Goal: Information Seeking & Learning: Check status

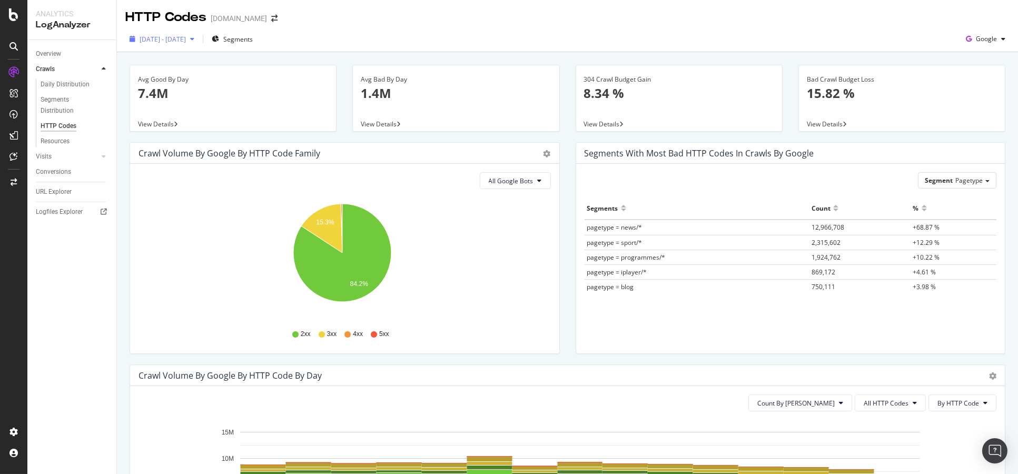
click at [186, 42] on span "[DATE] - [DATE]" at bounding box center [163, 39] width 46 height 9
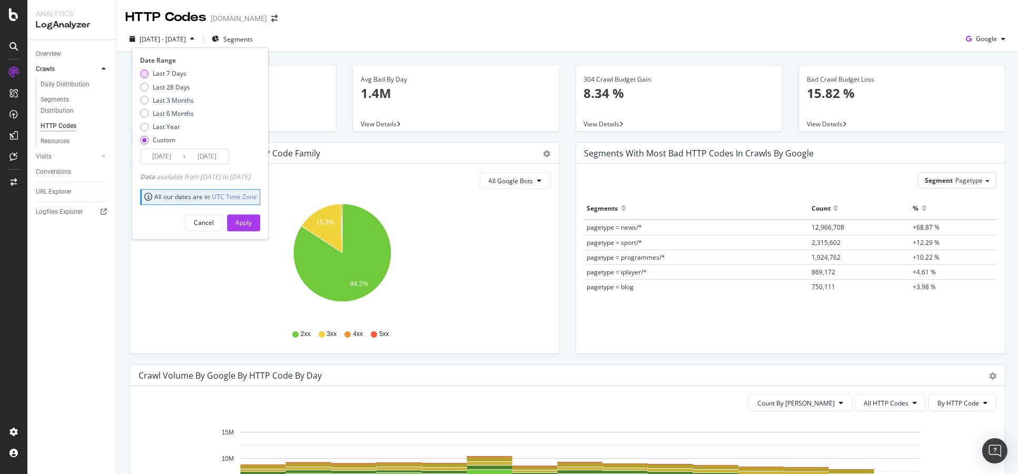
click at [178, 75] on div "Last 7 Days" at bounding box center [170, 74] width 34 height 9
type input "[DATE]"
click at [252, 230] on div "Apply" at bounding box center [244, 223] width 16 height 16
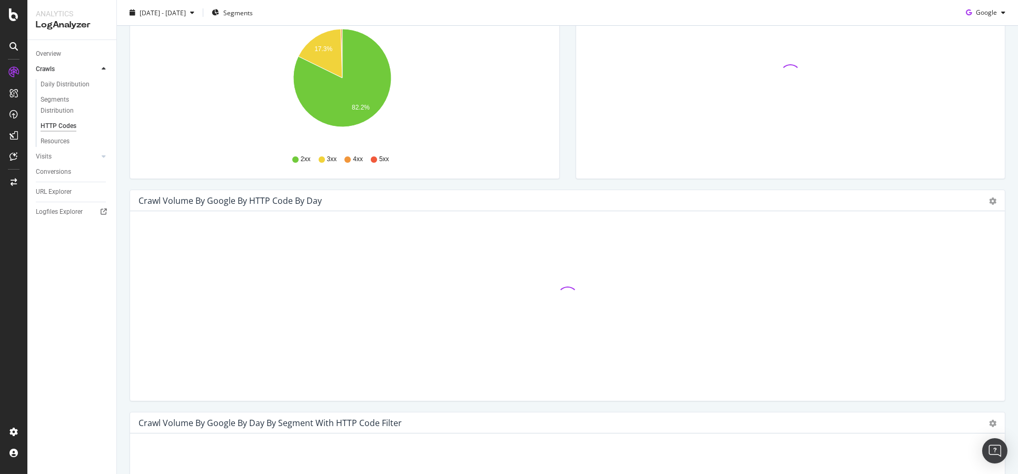
scroll to position [175, 0]
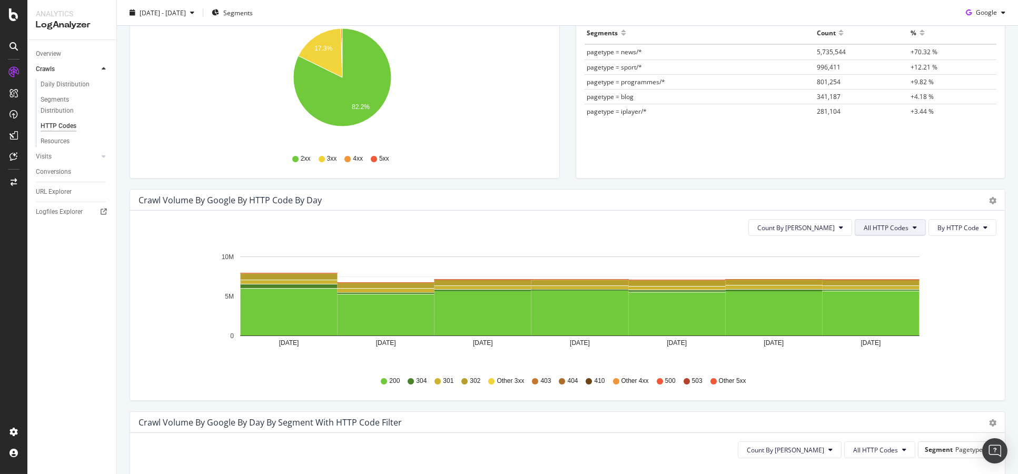
click at [915, 231] on button "All HTTP Codes" at bounding box center [890, 227] width 71 height 17
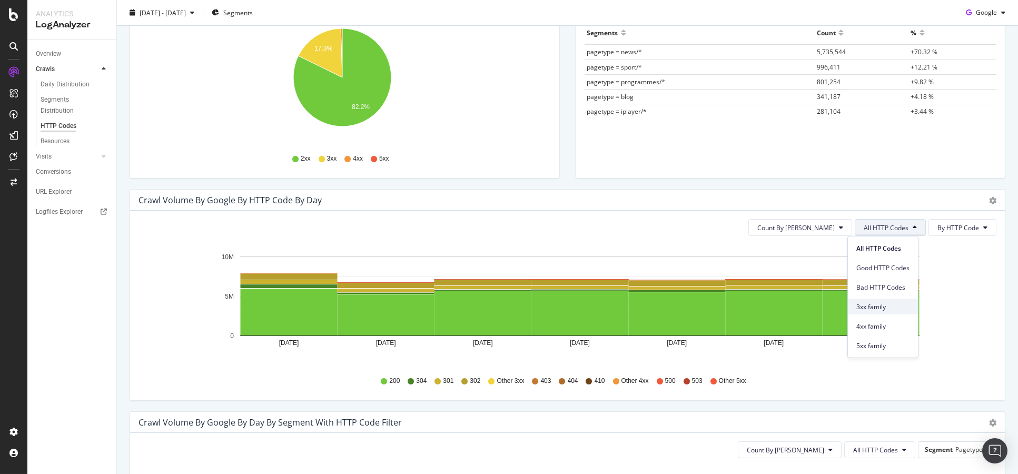
click at [895, 308] on span "3xx family" at bounding box center [883, 306] width 53 height 9
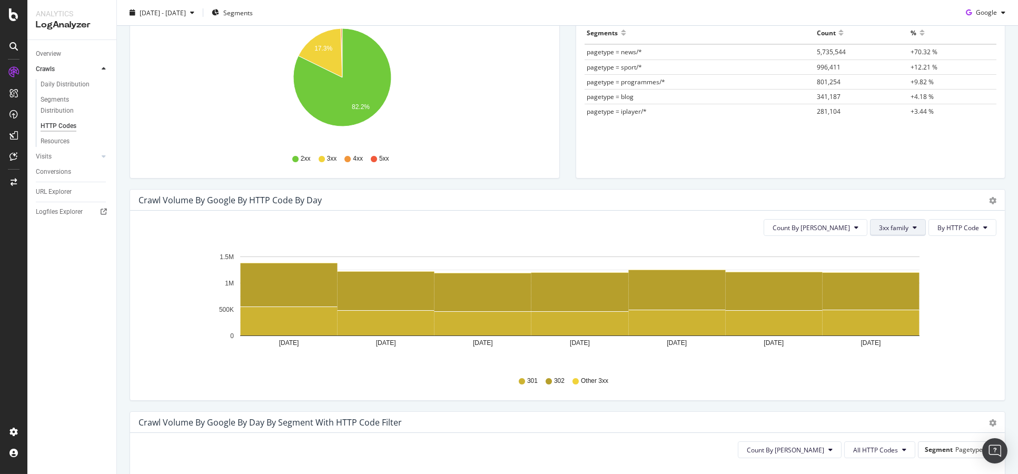
click at [901, 229] on button "3xx family" at bounding box center [898, 227] width 56 height 17
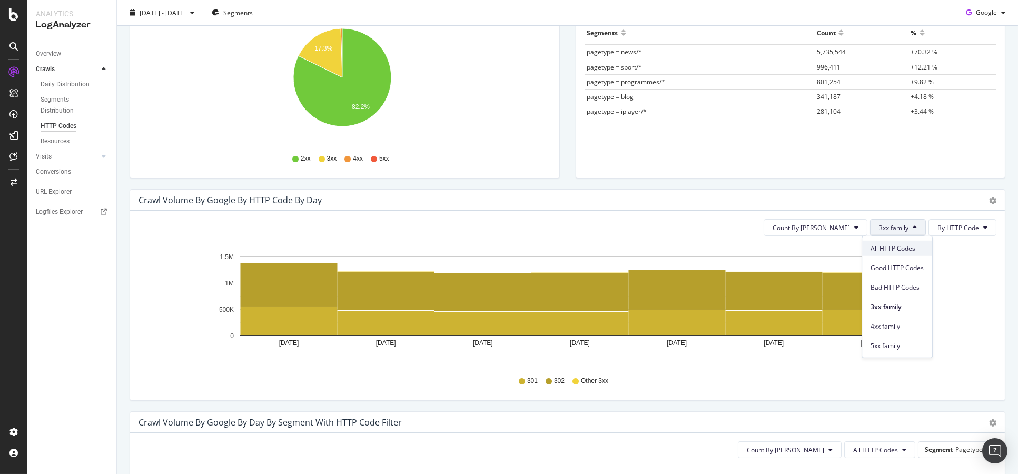
click at [897, 254] on div "All HTTP Codes" at bounding box center [897, 248] width 70 height 15
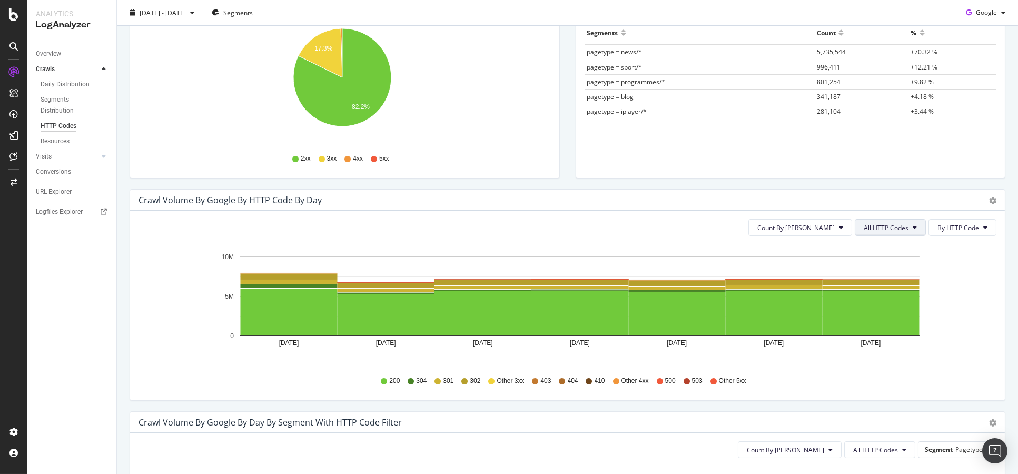
click at [907, 231] on button "All HTTP Codes" at bounding box center [890, 227] width 71 height 17
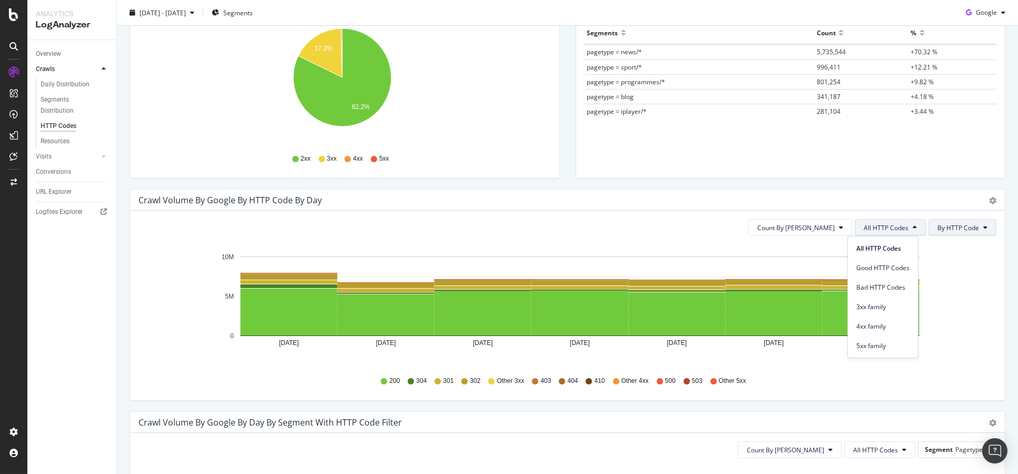
click at [944, 233] on button "By HTTP Code" at bounding box center [963, 227] width 68 height 17
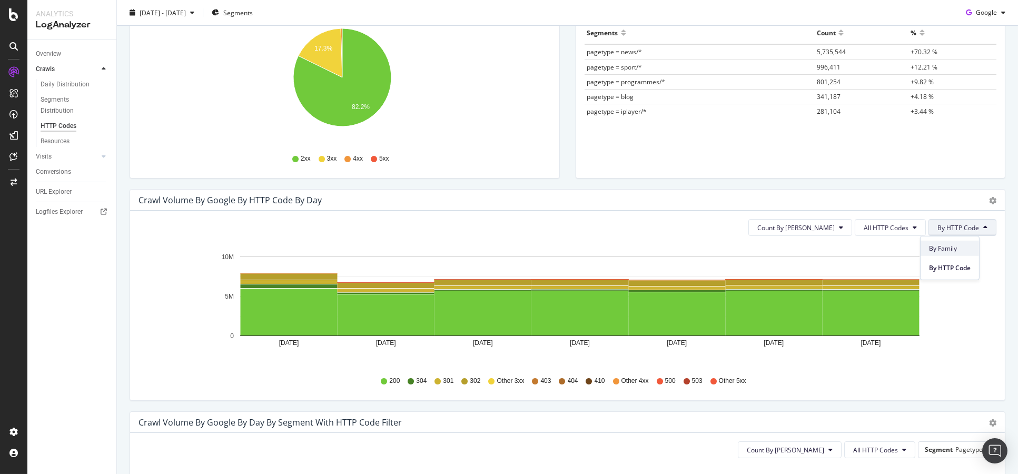
click at [959, 250] on span "By Family" at bounding box center [950, 247] width 42 height 9
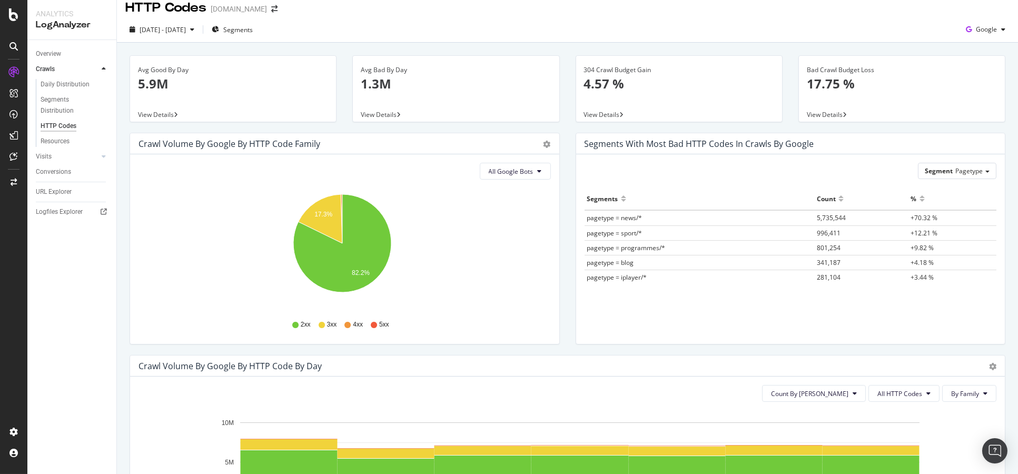
scroll to position [0, 0]
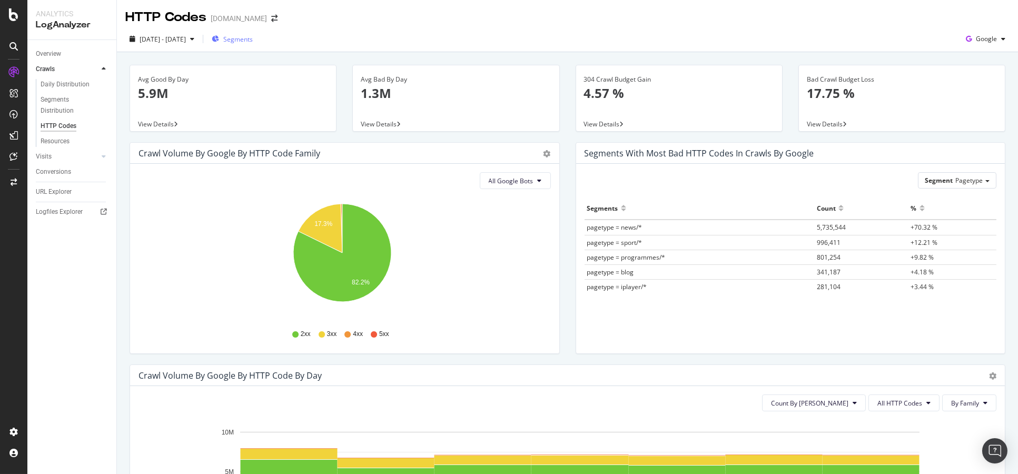
click at [253, 44] on div "Segments" at bounding box center [232, 39] width 41 height 16
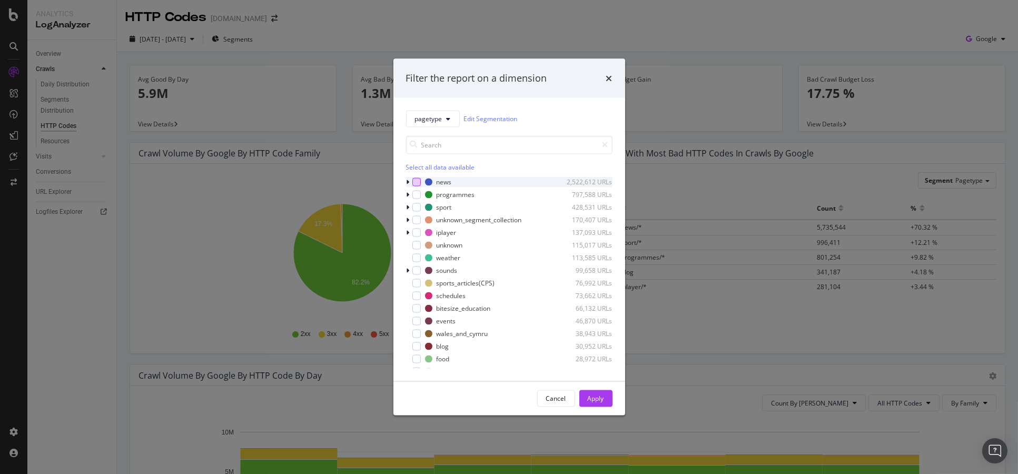
click at [419, 185] on div "modal" at bounding box center [417, 182] width 8 height 8
click at [602, 401] on div "Apply" at bounding box center [596, 398] width 16 height 9
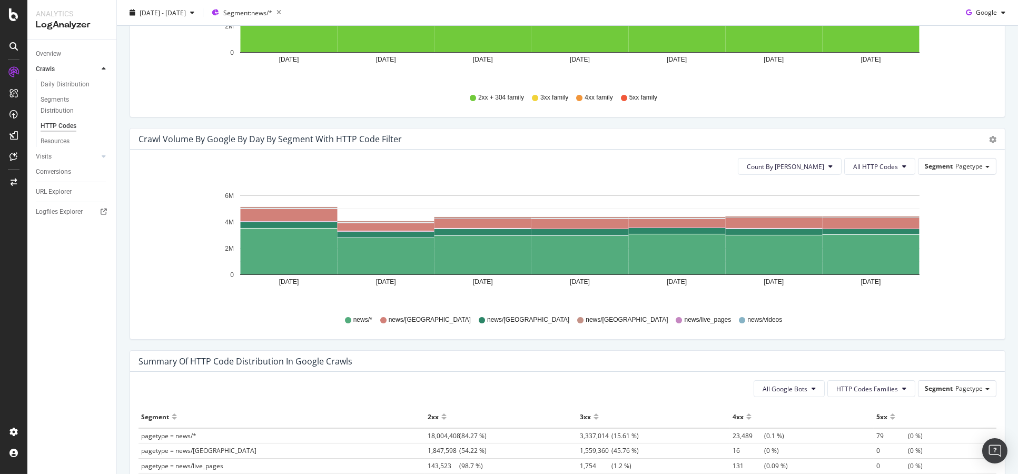
scroll to position [351, 0]
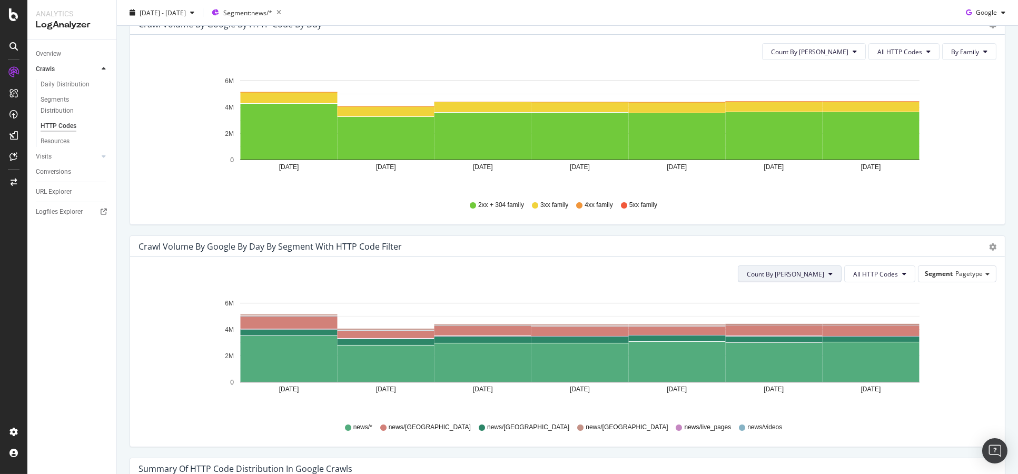
click at [831, 281] on button "Count By [PERSON_NAME]" at bounding box center [790, 274] width 104 height 17
click at [922, 304] on icon "[DATE] [DATE] [DATE] [DATE] [DATE] [DATE] [DATE] 0 2M 4M 6M" at bounding box center [563, 352] width 849 height 122
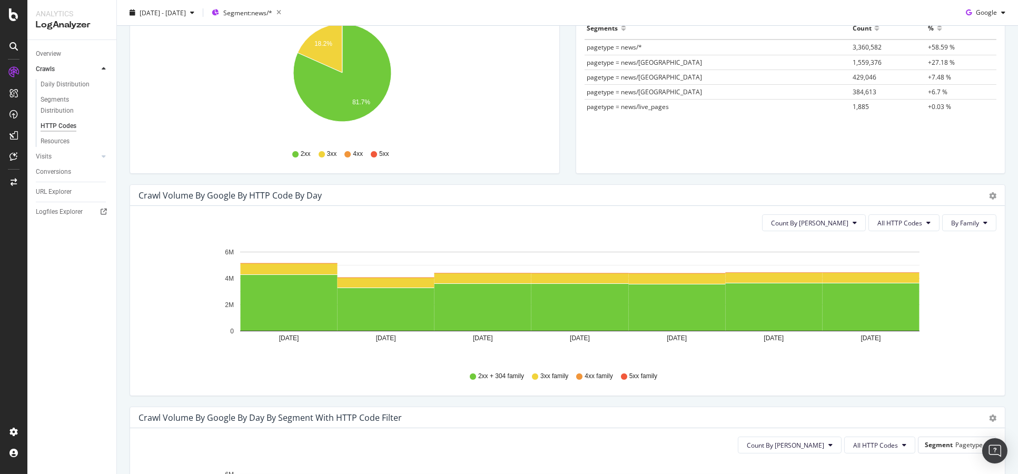
scroll to position [175, 0]
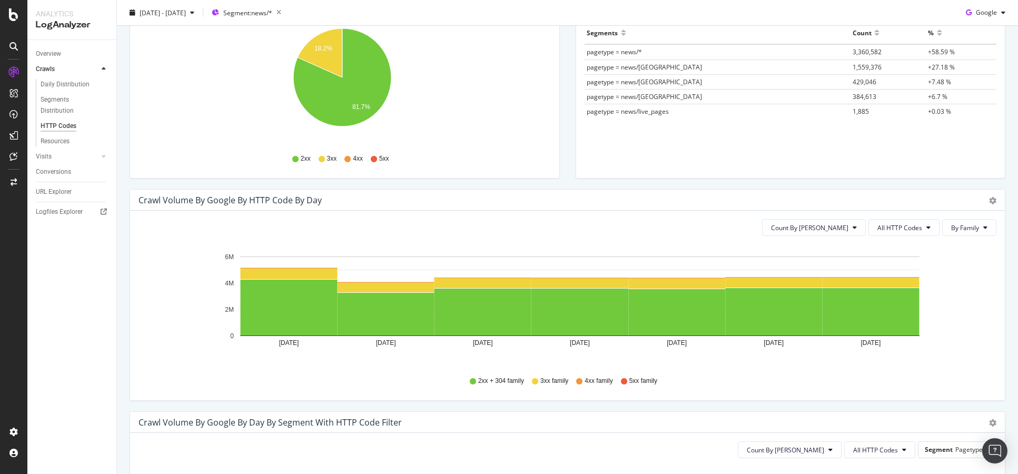
click at [988, 202] on div "Crawl Volume by google by HTTP Code by Day Timeline (by Value) Timeline (by Per…" at bounding box center [567, 200] width 875 height 21
click at [989, 203] on icon "gear" at bounding box center [992, 200] width 7 height 7
click at [972, 246] on span "Timeline (by Percentage)" at bounding box center [949, 244] width 112 height 16
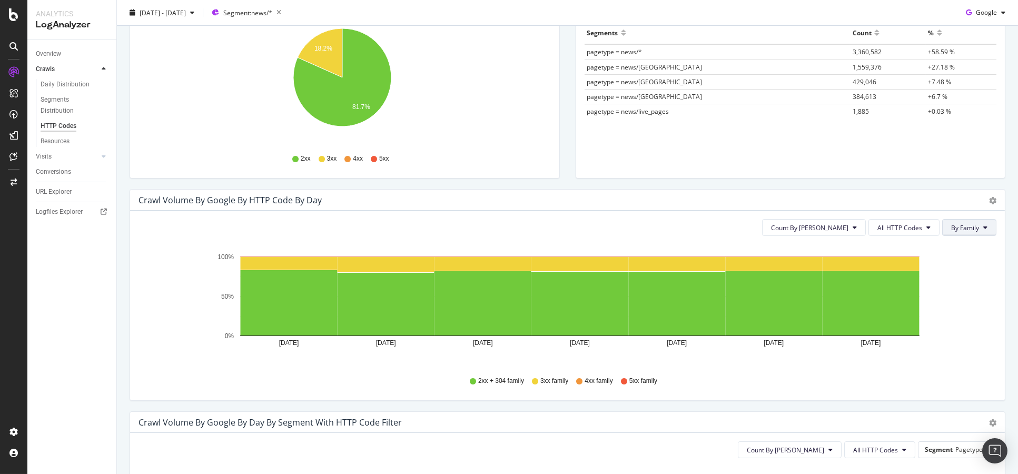
click at [952, 227] on span "By Family" at bounding box center [966, 227] width 28 height 9
click at [763, 217] on div "Count By Day All HTTP Codes By Family Hold CTRL while clicking to filter the re…" at bounding box center [567, 306] width 875 height 190
click at [827, 228] on span "Count By [PERSON_NAME]" at bounding box center [809, 227] width 77 height 9
click at [948, 277] on icon "[DATE] [DATE] [DATE] [DATE] [DATE] [DATE] [DATE] 0% 50% 100%" at bounding box center [563, 305] width 849 height 122
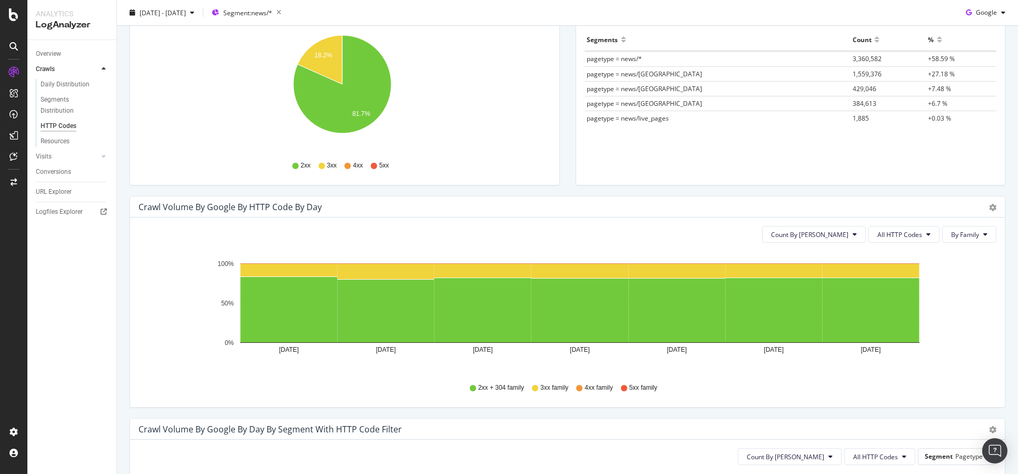
scroll to position [167, 0]
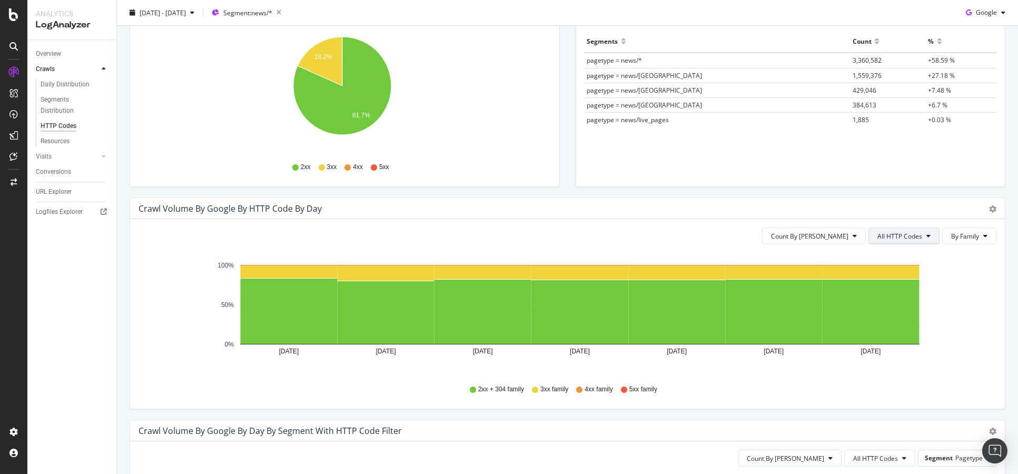
click at [909, 240] on span "All HTTP Codes" at bounding box center [900, 236] width 45 height 9
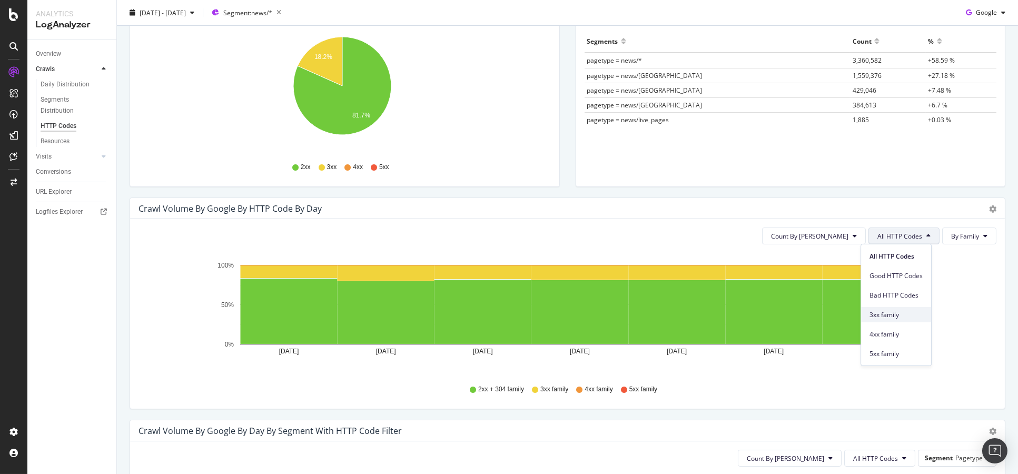
click at [910, 307] on div "3xx family" at bounding box center [896, 314] width 70 height 15
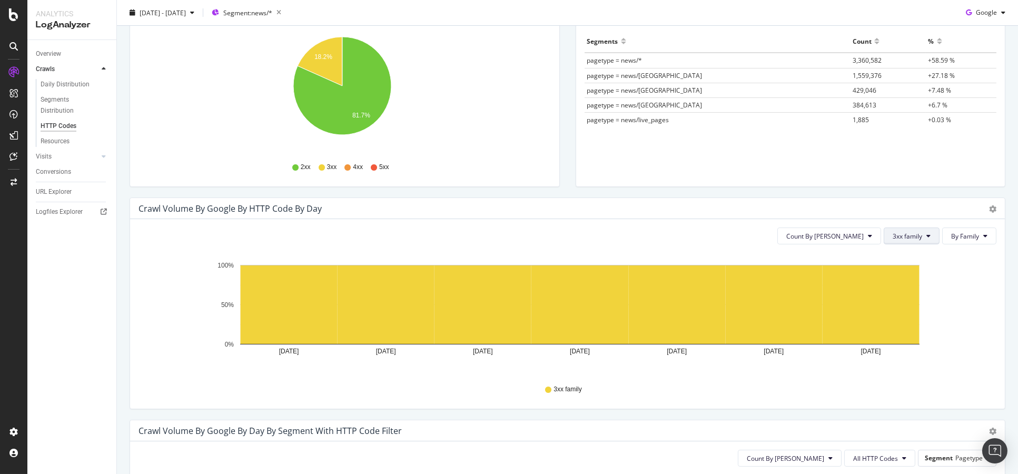
click at [893, 234] on span "3xx family" at bounding box center [908, 236] width 30 height 9
click at [910, 261] on div "All HTTP Codes" at bounding box center [911, 256] width 70 height 15
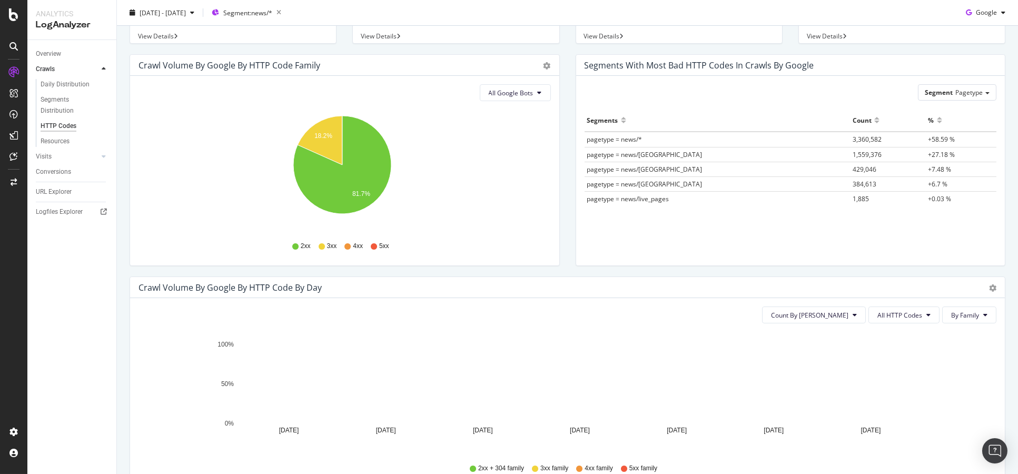
scroll to position [146, 0]
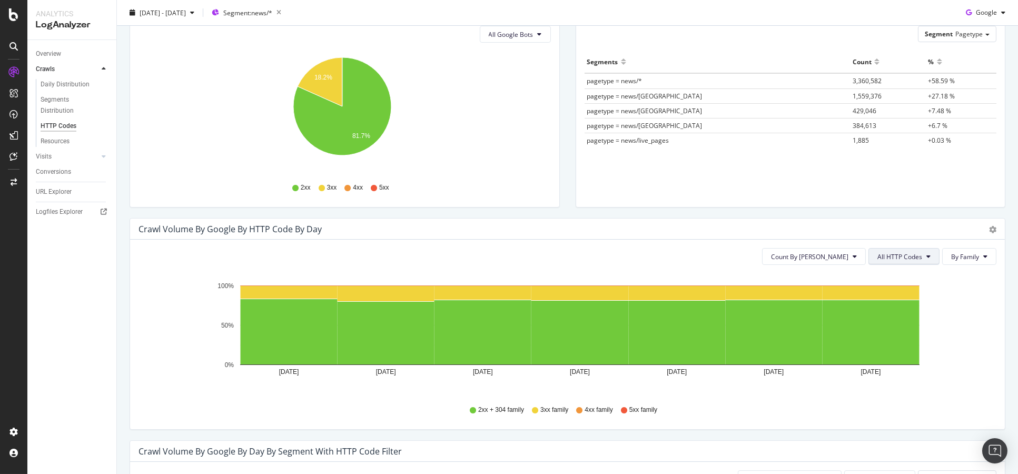
click at [914, 261] on button "All HTTP Codes" at bounding box center [904, 256] width 71 height 17
click at [850, 255] on button "Count By [PERSON_NAME]" at bounding box center [814, 256] width 104 height 17
click at [849, 282] on div "Count By [PERSON_NAME]" at bounding box center [841, 276] width 96 height 15
click at [907, 264] on button "All HTTP Codes" at bounding box center [904, 256] width 71 height 17
click at [983, 236] on div "Crawl Volume by google by HTTP Code by Day Timeline (by Value) Timeline (by Per…" at bounding box center [567, 229] width 875 height 21
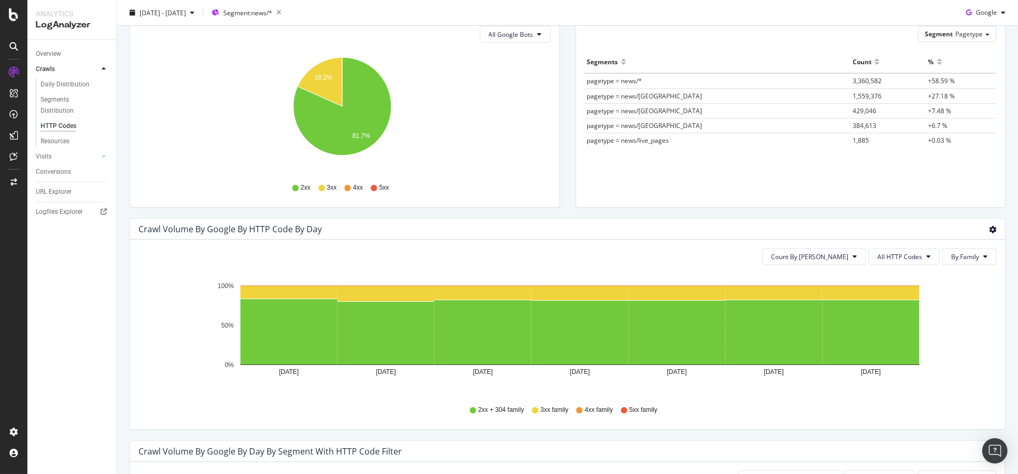
click at [989, 232] on icon "gear" at bounding box center [992, 229] width 7 height 7
click at [947, 292] on span "Table" at bounding box center [949, 294] width 112 height 16
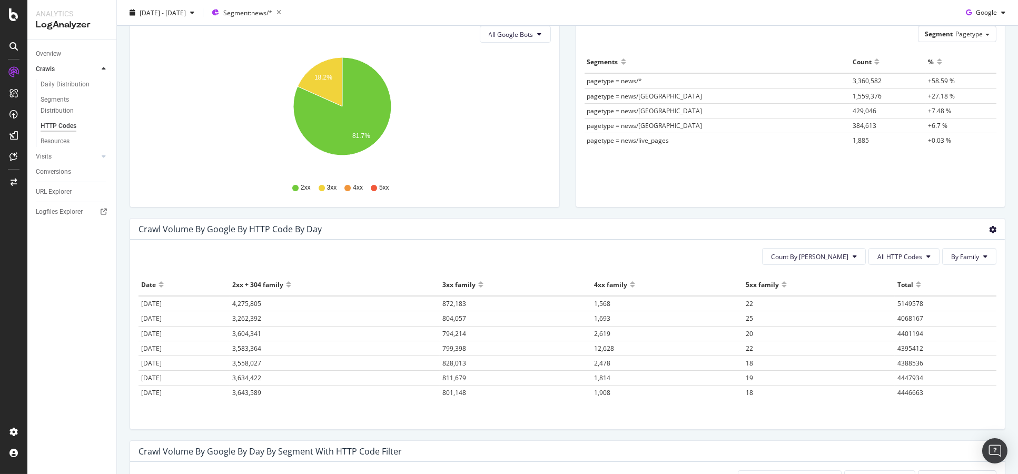
click at [989, 232] on icon "gear" at bounding box center [992, 229] width 7 height 7
click at [939, 255] on span "Timeline (by Value)" at bounding box center [949, 251] width 112 height 16
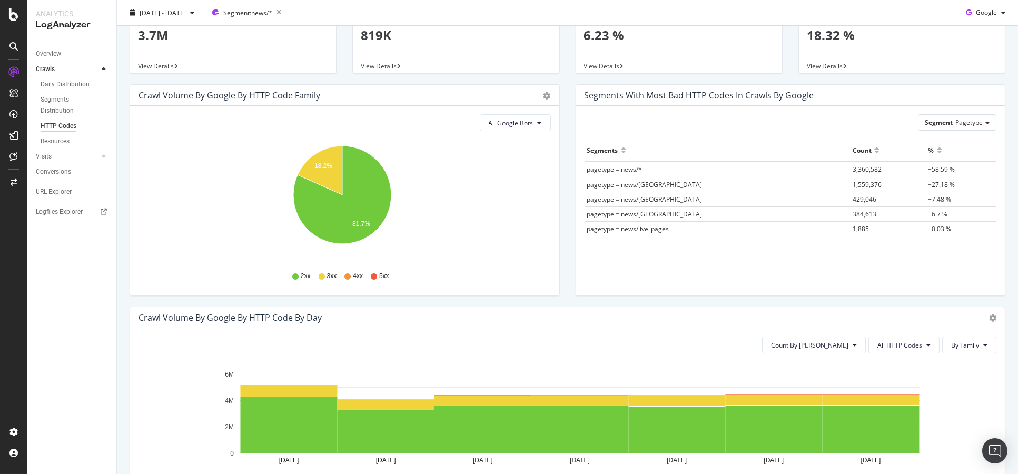
scroll to position [0, 0]
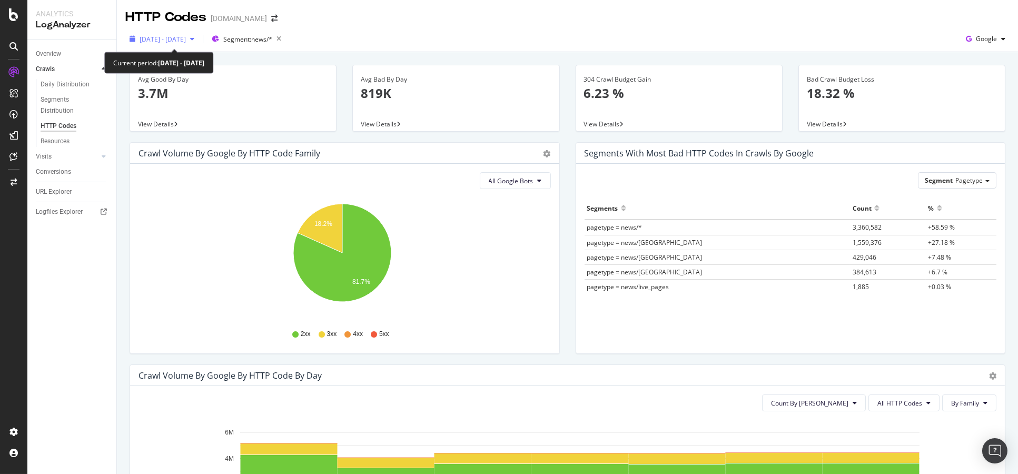
click at [199, 33] on div "[DATE] - [DATE]" at bounding box center [161, 39] width 73 height 16
click at [125, 248] on div "Crawl Volume by google by HTTP Code Family Pie Table All Google Bots Hold CTRL …" at bounding box center [345, 253] width 446 height 222
